Goal: Obtain resource: Obtain resource

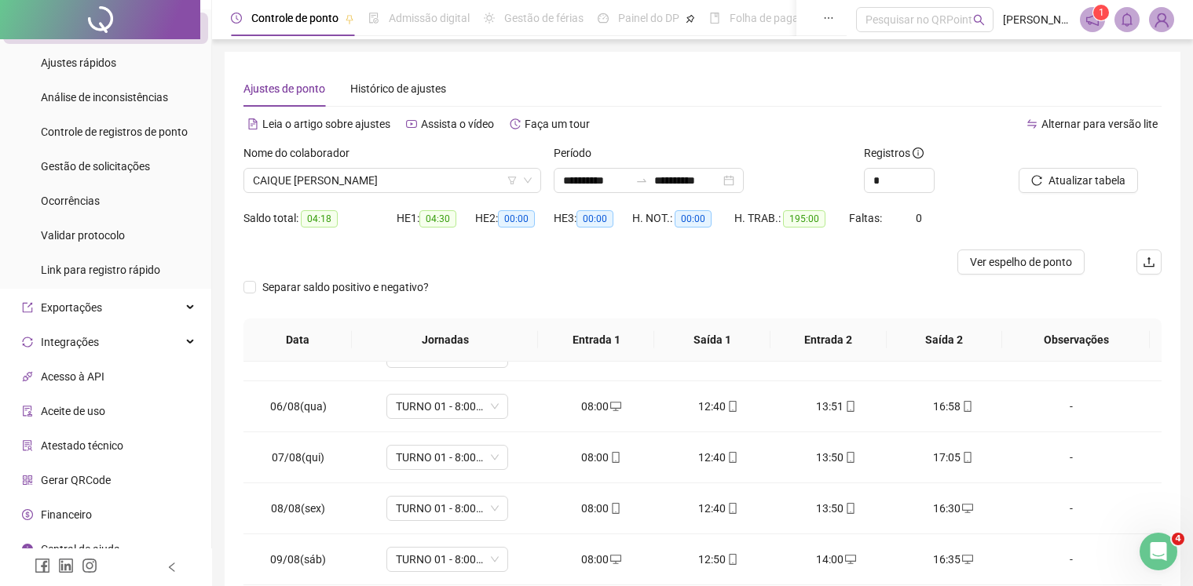
scroll to position [753, 0]
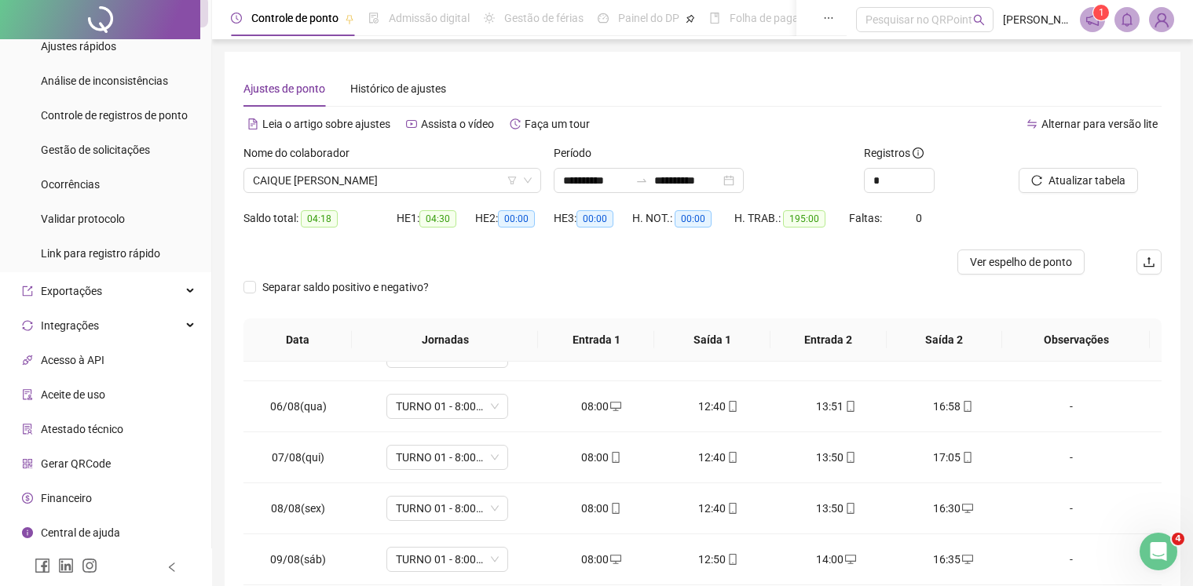
click at [87, 429] on span "Atestado técnico" at bounding box center [82, 429] width 82 height 13
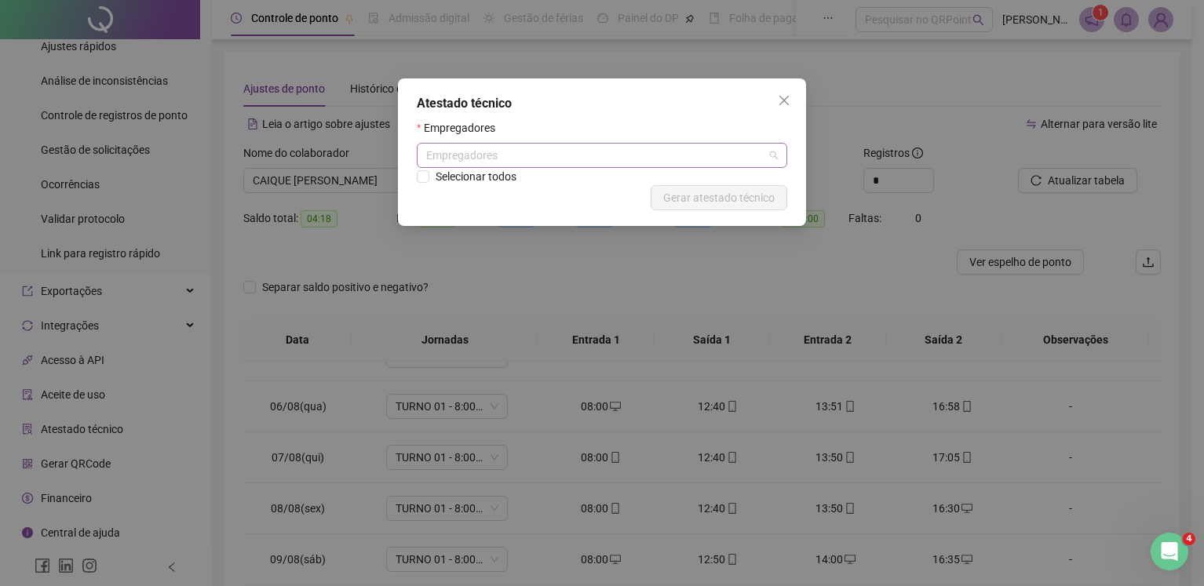
click at [786, 145] on div "Empregadores" at bounding box center [602, 155] width 371 height 25
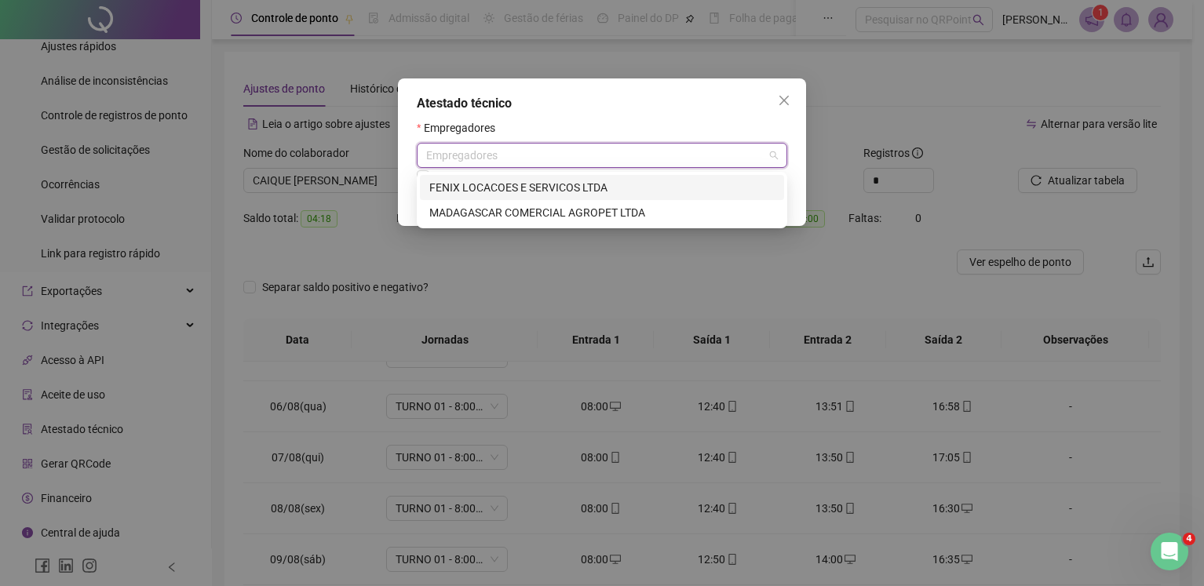
click at [550, 192] on div "FENIX LOCACOES E SERVICOS LTDA" at bounding box center [601, 187] width 345 height 17
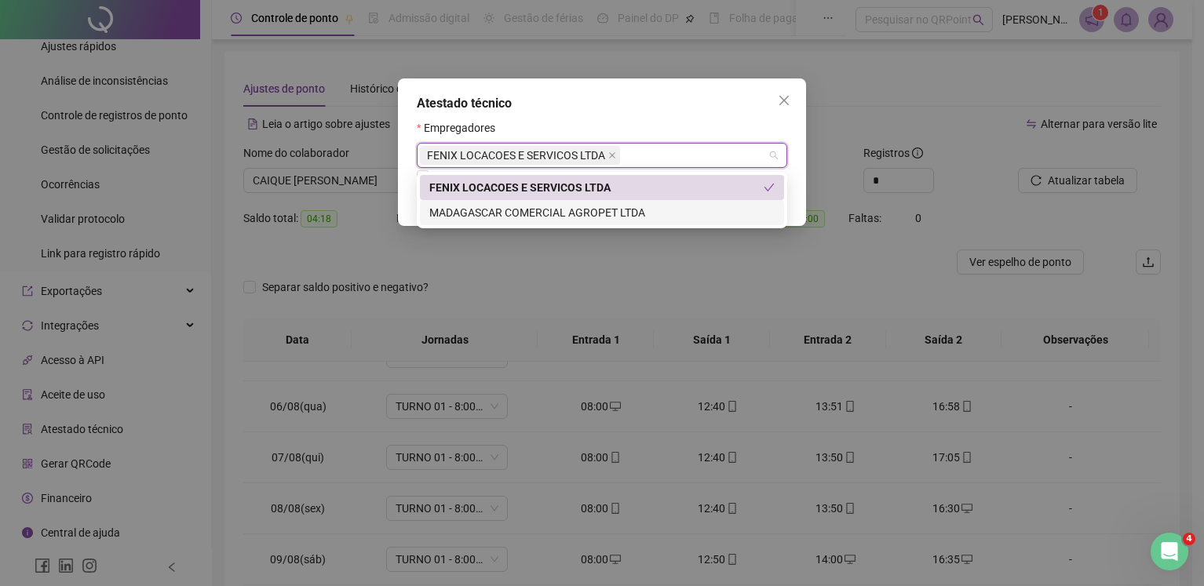
drag, startPoint x: 477, startPoint y: 208, endPoint x: 518, endPoint y: 235, distance: 48.8
click at [480, 210] on div "MADAGASCAR COMERCIAL AGROPET LTDA" at bounding box center [601, 212] width 345 height 17
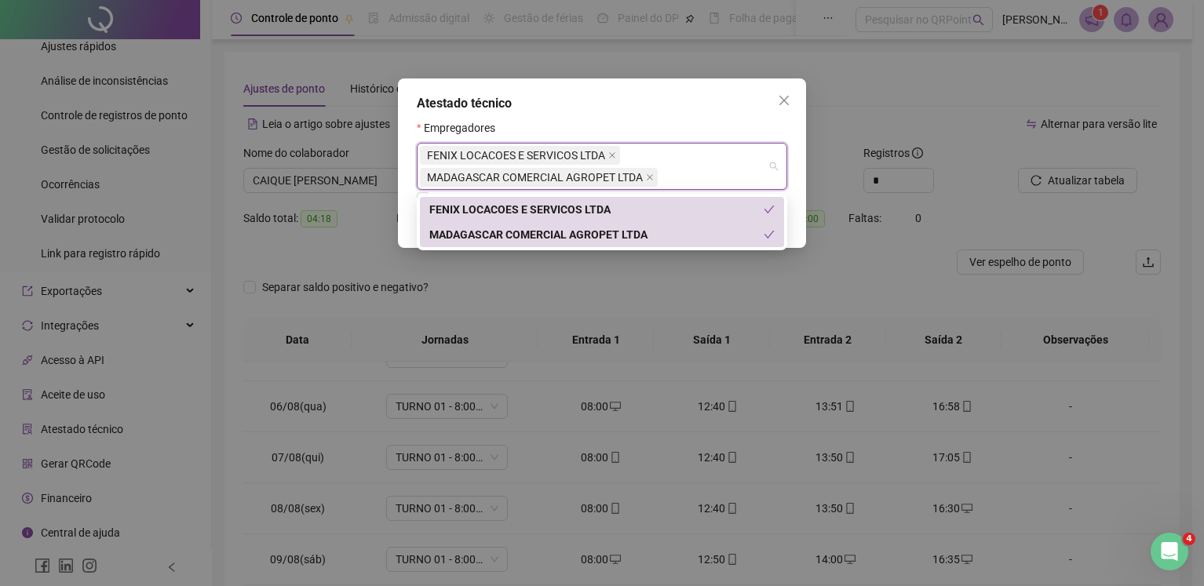
click at [894, 270] on div "Atestado técnico Empregadores FENIX LOCACOES E SERVICOS LTDA MADAGASCAR COMERCI…" at bounding box center [602, 293] width 1204 height 586
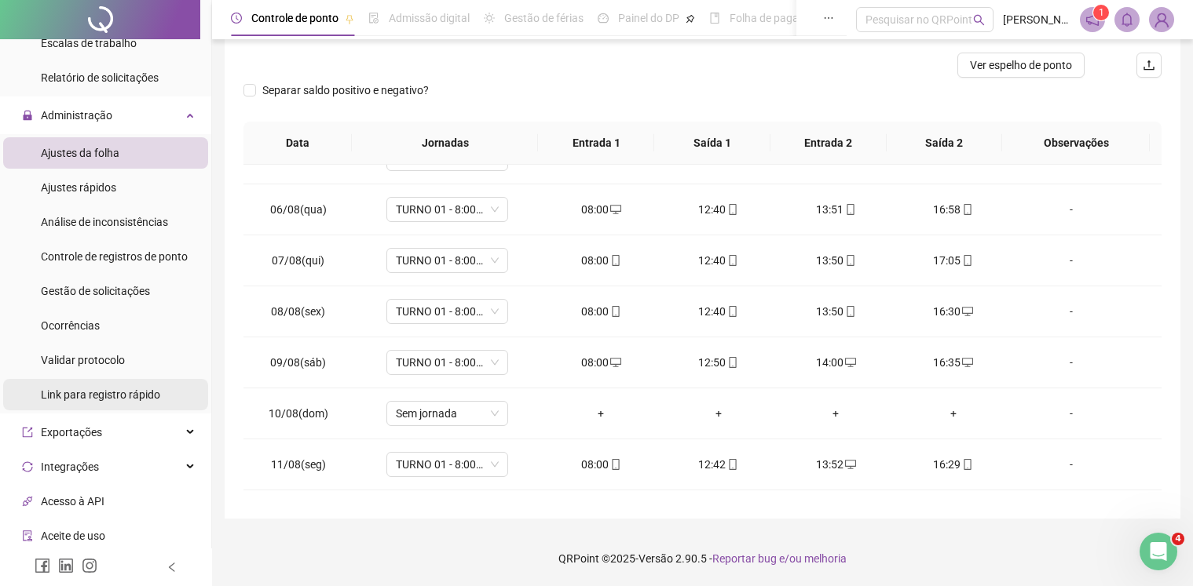
scroll to position [753, 0]
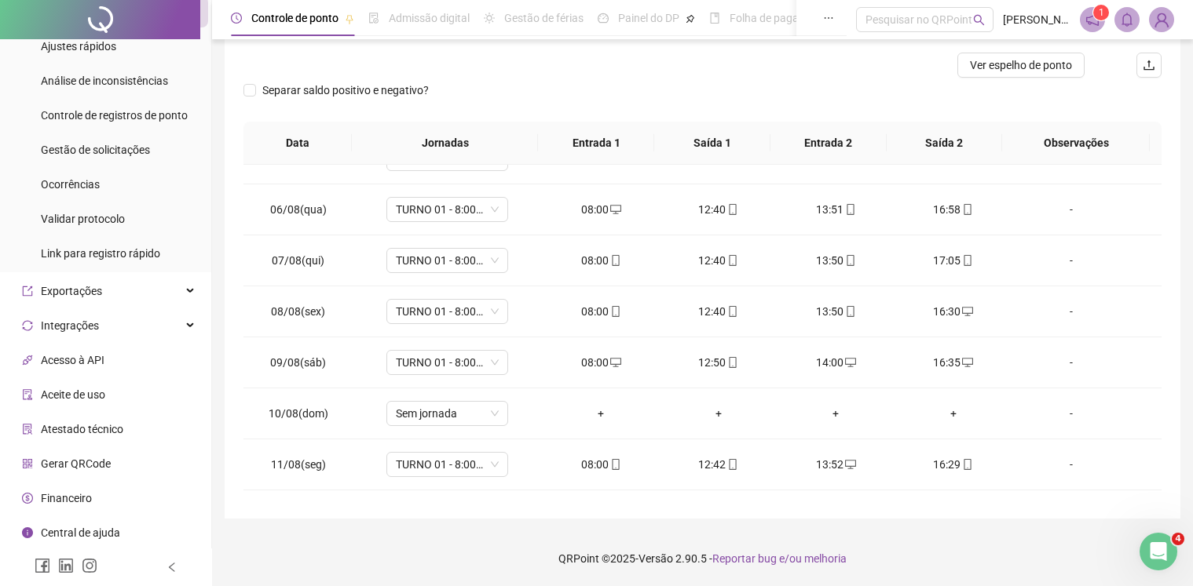
click at [125, 434] on li "Atestado técnico" at bounding box center [105, 429] width 205 height 31
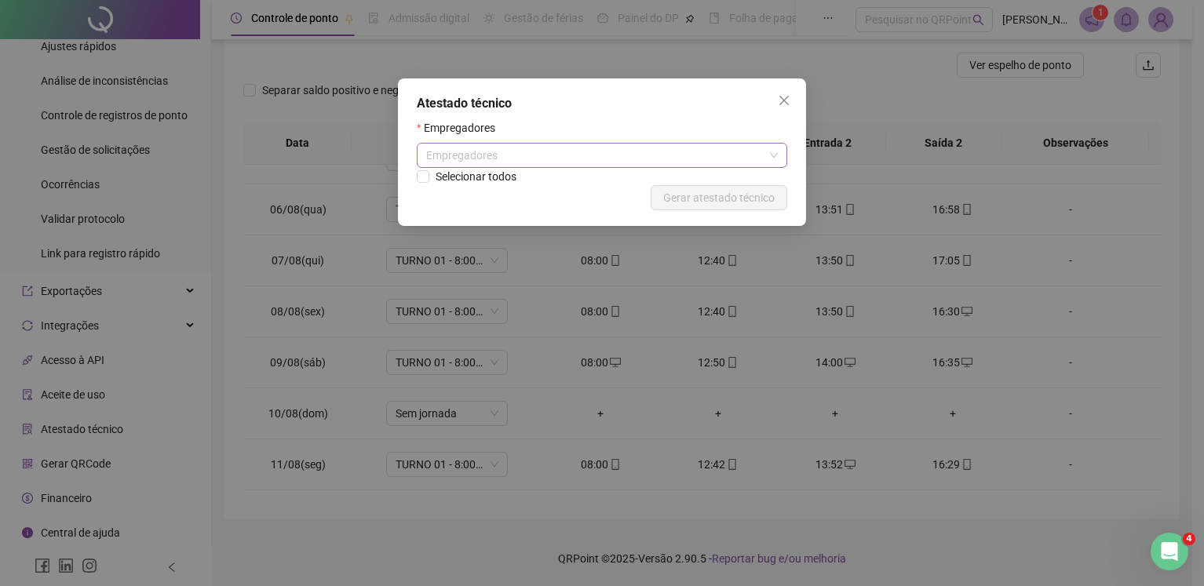
click at [768, 160] on div "Empregadores" at bounding box center [602, 155] width 371 height 25
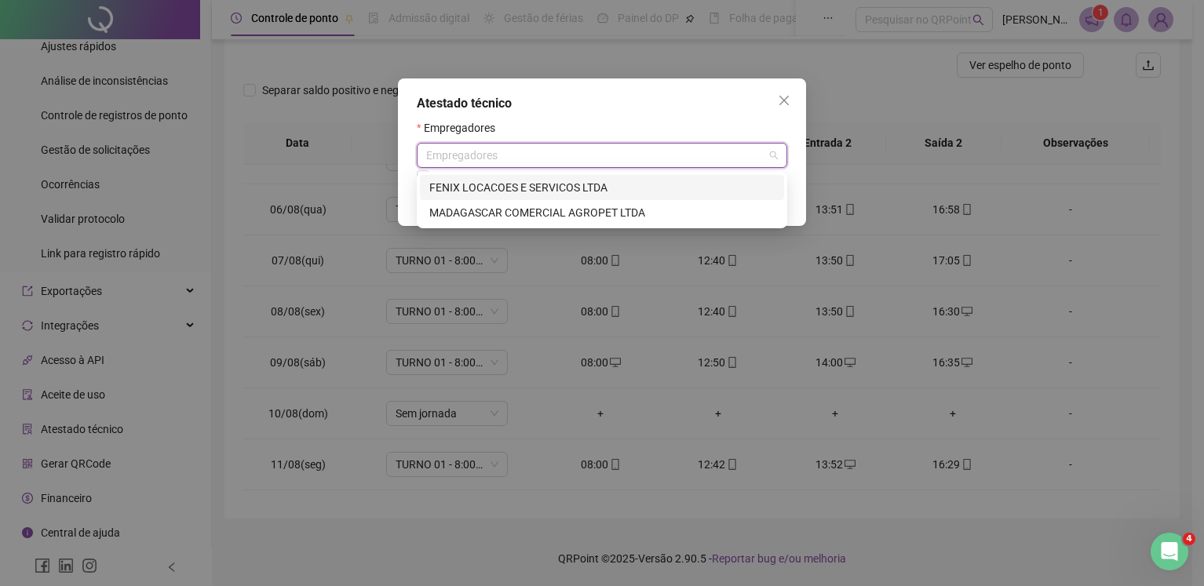
click at [528, 192] on div "FENIX LOCACOES E SERVICOS LTDA" at bounding box center [601, 187] width 345 height 17
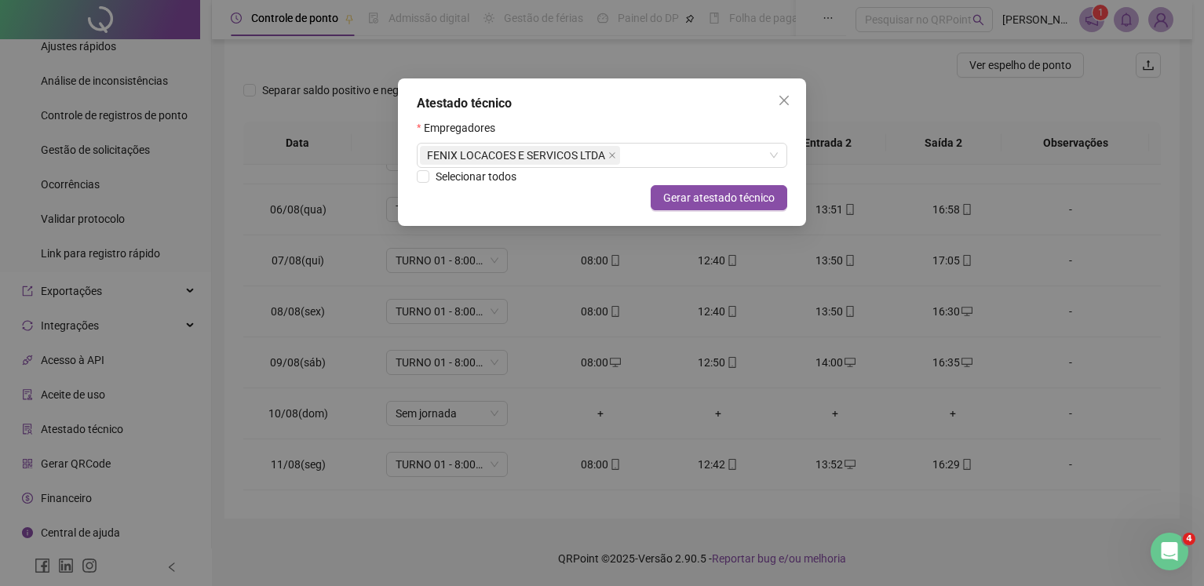
click at [691, 107] on div "Atestado técnico" at bounding box center [602, 103] width 371 height 19
click at [795, 104] on span "Close" at bounding box center [784, 100] width 25 height 13
